Goal: Task Accomplishment & Management: Use online tool/utility

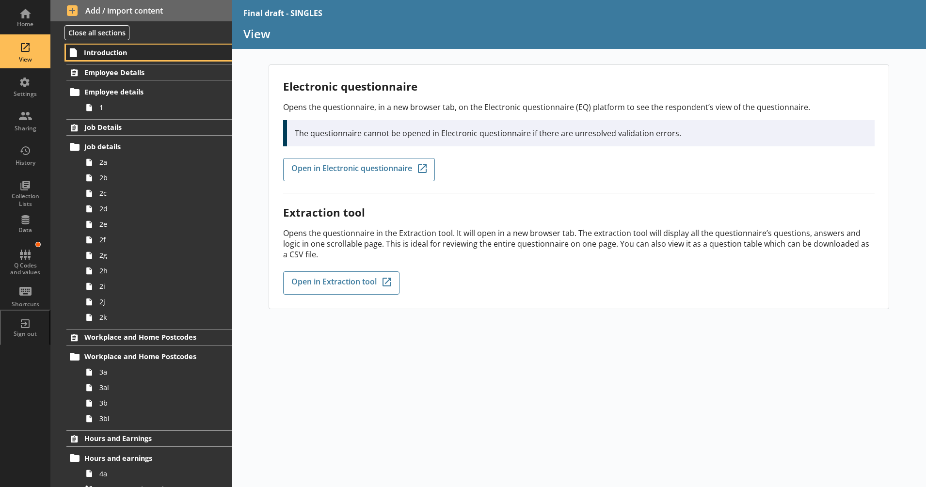
click at [126, 56] on span "Introduction" at bounding box center [143, 52] width 119 height 9
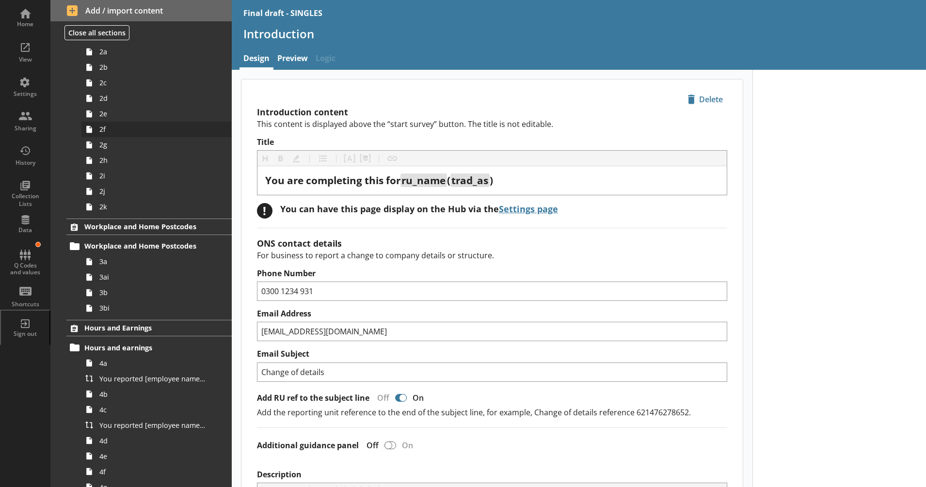
scroll to position [111, 0]
click at [161, 261] on span "3a" at bounding box center [152, 260] width 107 height 9
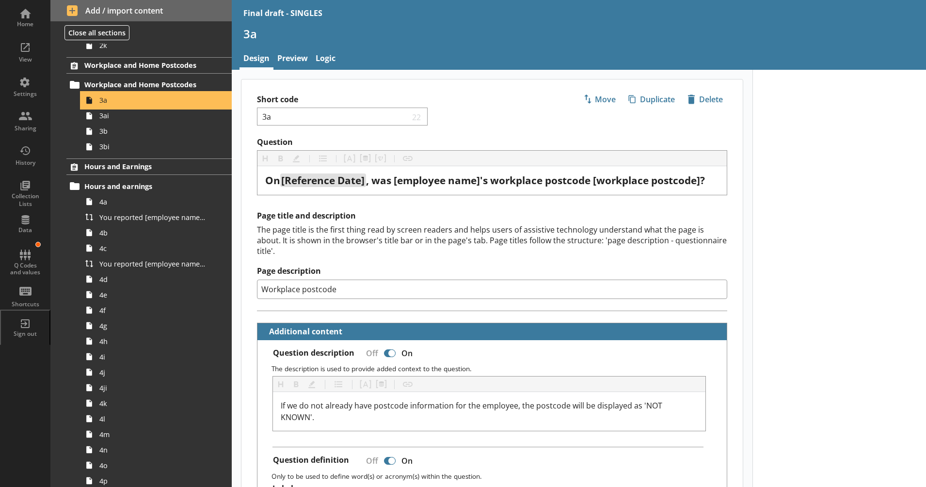
scroll to position [273, 0]
click at [288, 63] on link "Preview" at bounding box center [292, 59] width 38 height 21
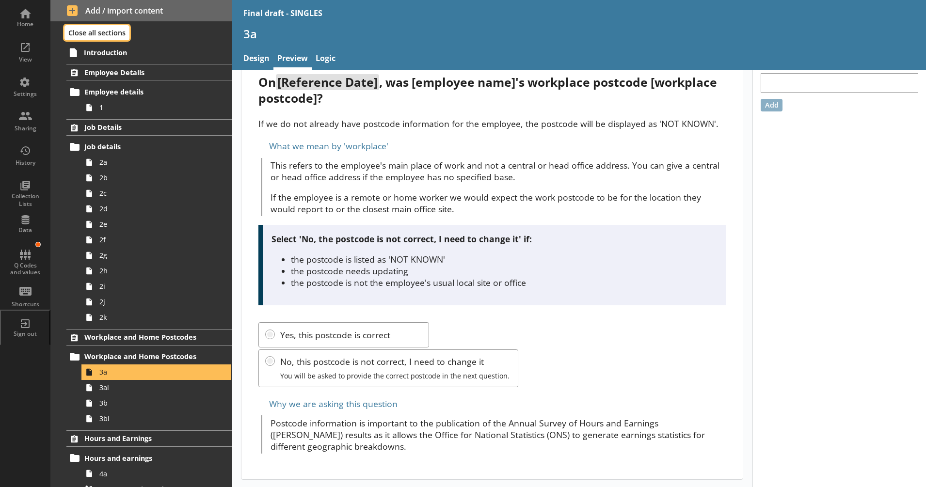
click at [121, 38] on button "Close all sections" at bounding box center [96, 32] width 65 height 15
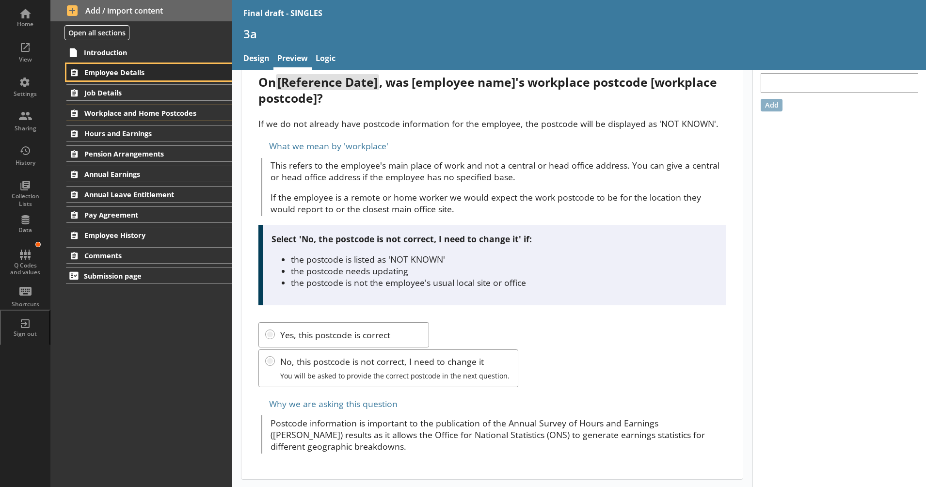
click at [141, 74] on span "Employee Details" at bounding box center [143, 72] width 118 height 9
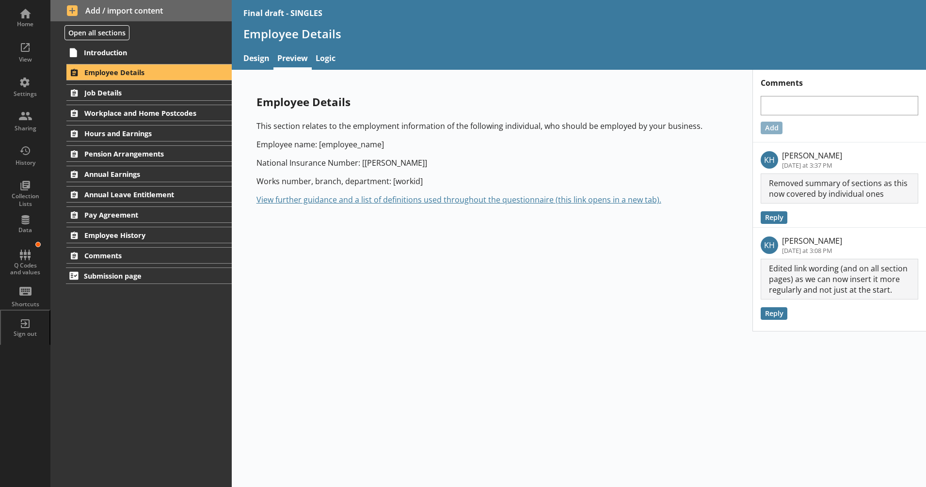
click at [381, 283] on div "Employee Details This section relates to the employment information of the foll…" at bounding box center [492, 201] width 520 height 262
click at [172, 253] on span "Comments" at bounding box center [143, 255] width 118 height 9
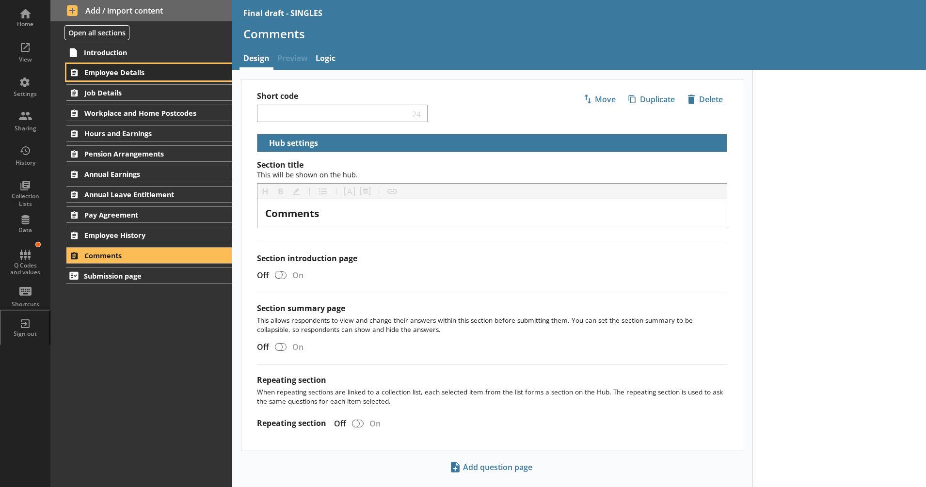
click at [171, 74] on span "Employee Details" at bounding box center [143, 72] width 118 height 9
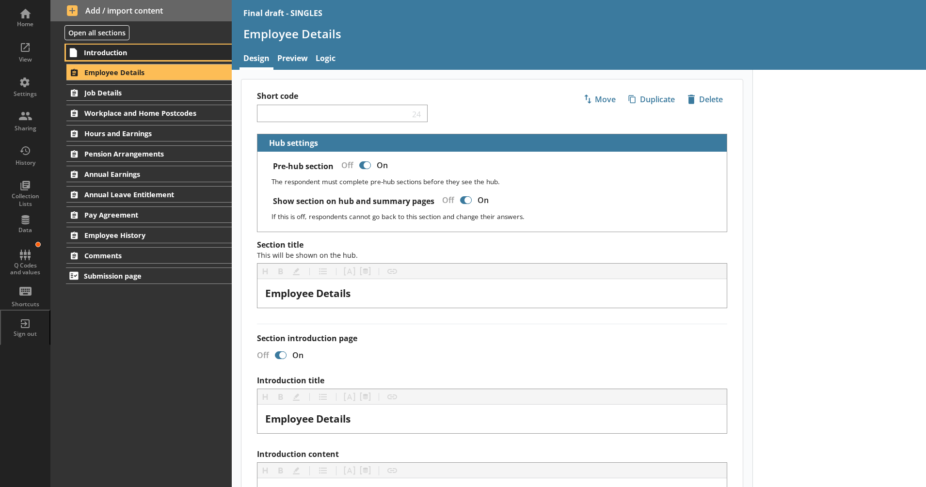
click at [172, 55] on span "Introduction" at bounding box center [143, 52] width 119 height 9
type textarea "x"
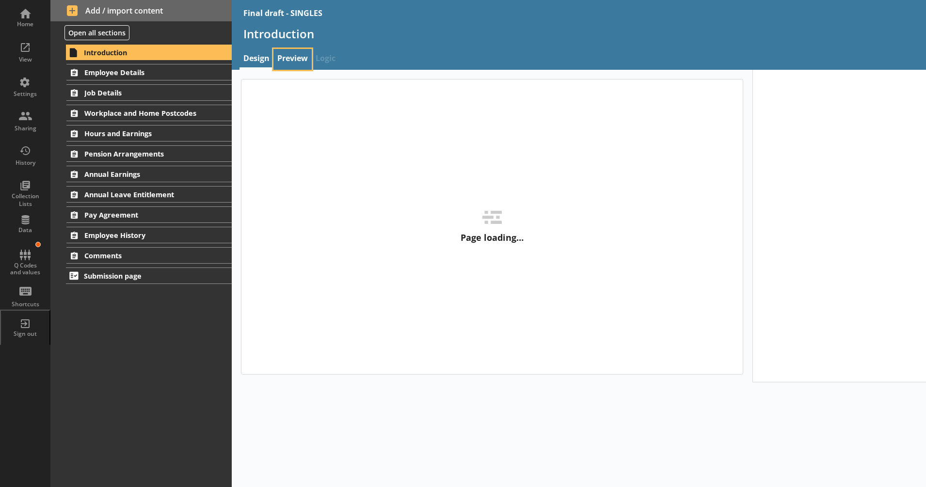
click at [284, 63] on link "Preview" at bounding box center [292, 59] width 38 height 21
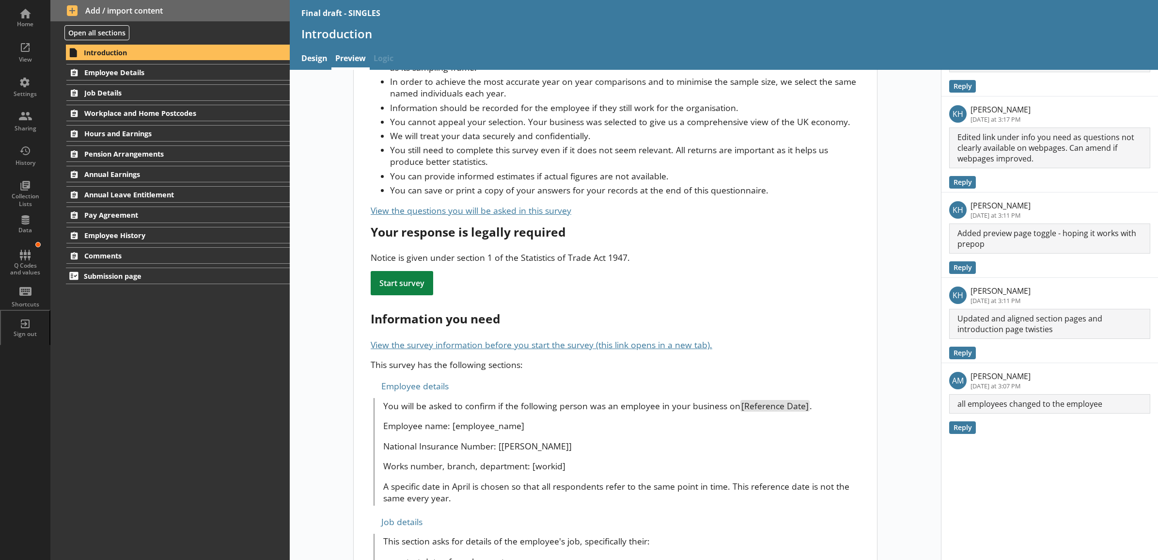
scroll to position [120, 0]
